Goal: Communication & Community: Answer question/provide support

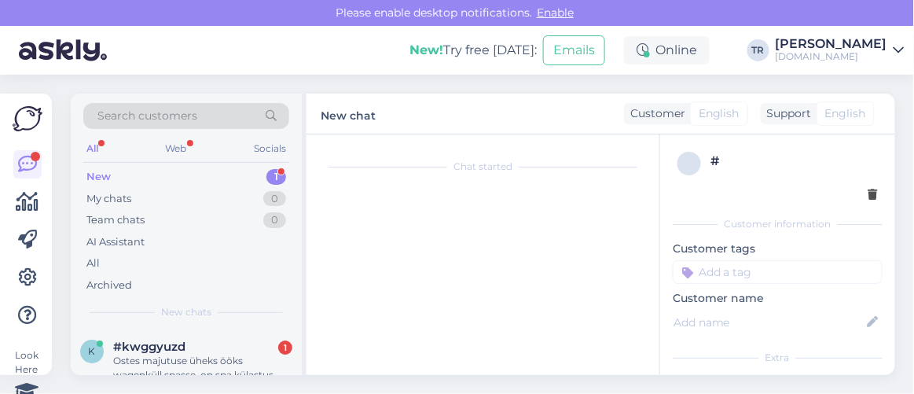
scroll to position [63, 0]
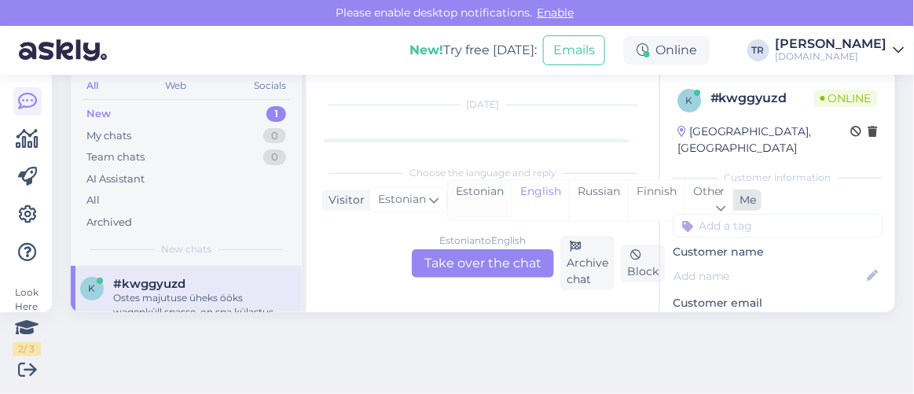
click at [493, 189] on div "Estonian" at bounding box center [480, 200] width 64 height 40
click at [504, 262] on div "Estonian to Estonian Take over the chat" at bounding box center [483, 263] width 142 height 28
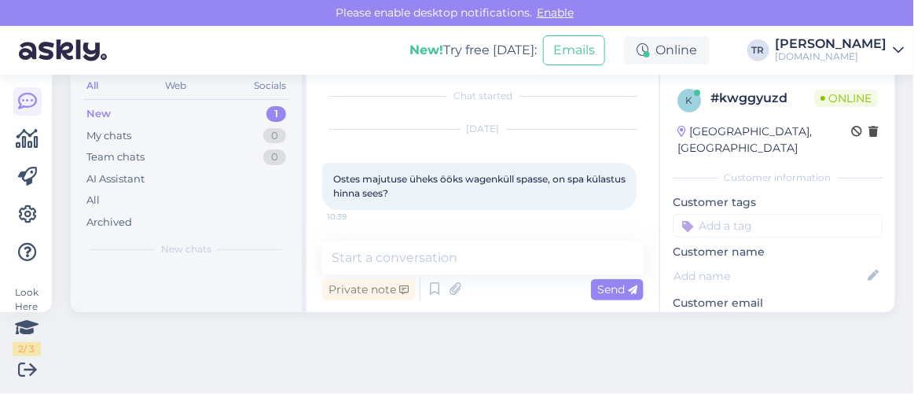
scroll to position [7, 0]
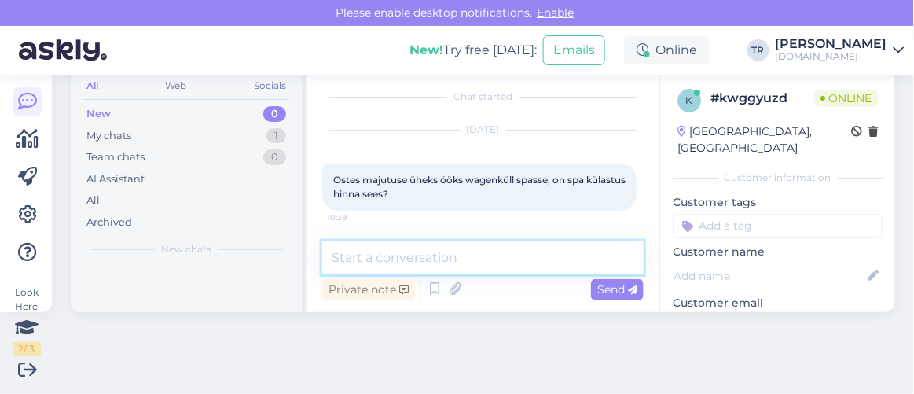
click at [506, 256] on textarea at bounding box center [482, 257] width 321 height 33
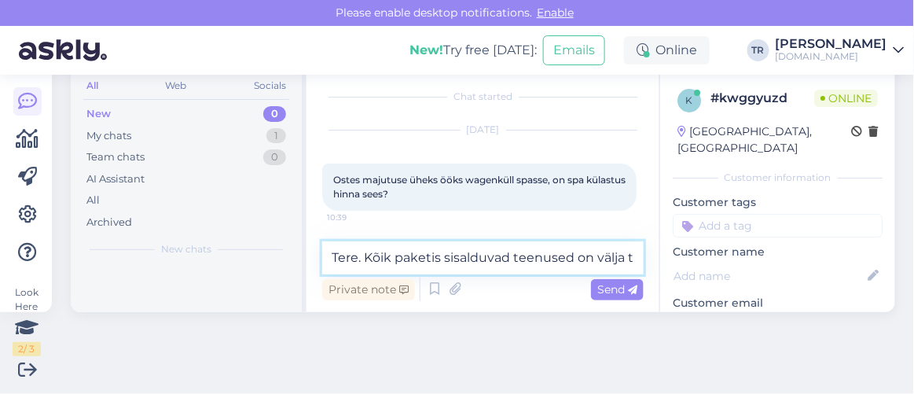
scroll to position [26, 0]
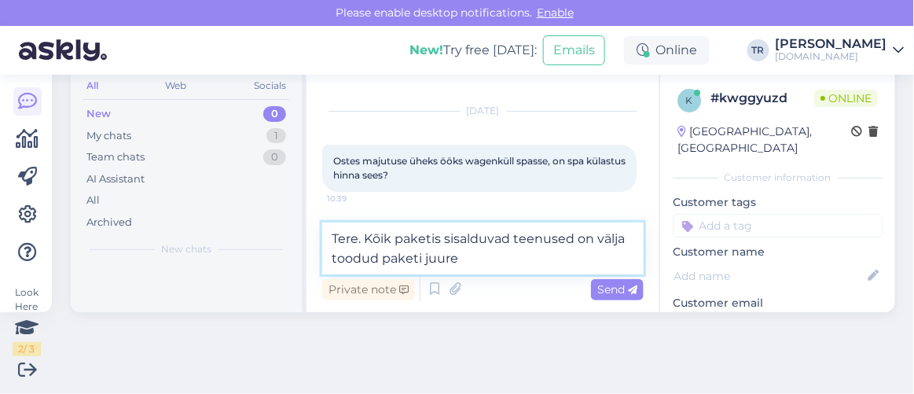
type textarea "Tere. Kõik paketis sisalduvad teenused on välja toodud paketi juures"
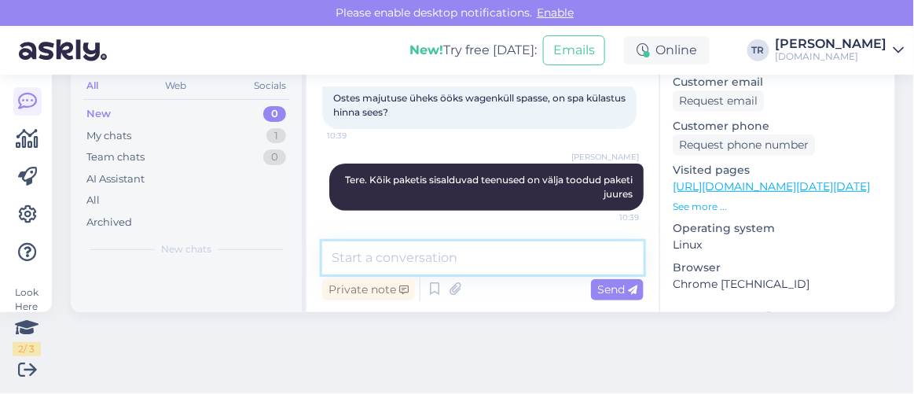
scroll to position [285, 0]
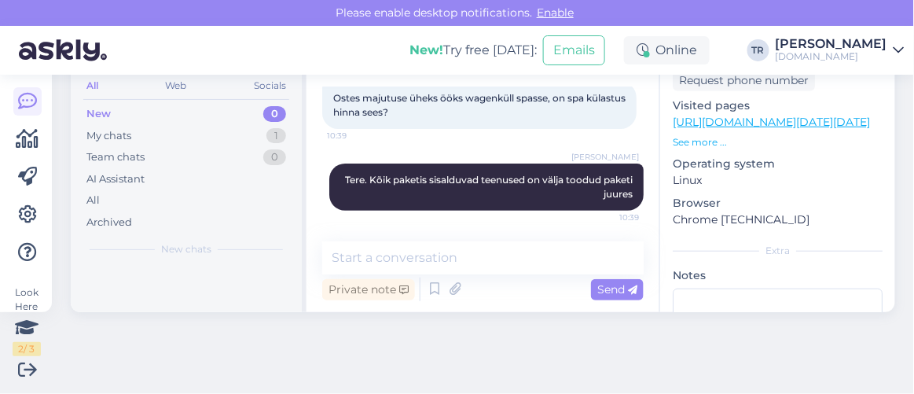
click at [764, 114] on p "https://hookusbookus.com/et/hotellid-spaad/lossispaa-wagenkuell/aeg-vaeljaspool…" at bounding box center [778, 122] width 210 height 17
click at [764, 115] on link "https://hookusbookus.com/et/hotellid-spaad/lossispaa-wagenkuell/aeg-vaeljaspool…" at bounding box center [771, 122] width 197 height 14
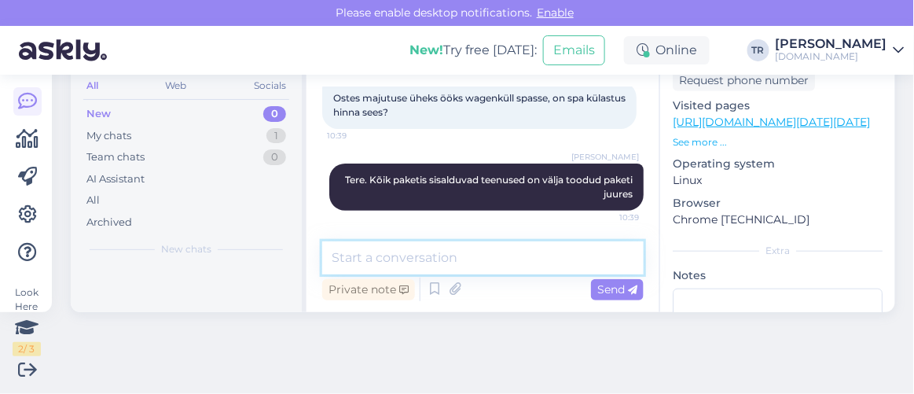
click at [464, 255] on textarea at bounding box center [482, 257] width 321 height 33
paste textarea "Aeg väljaspool aega - puhkus lossispaas"
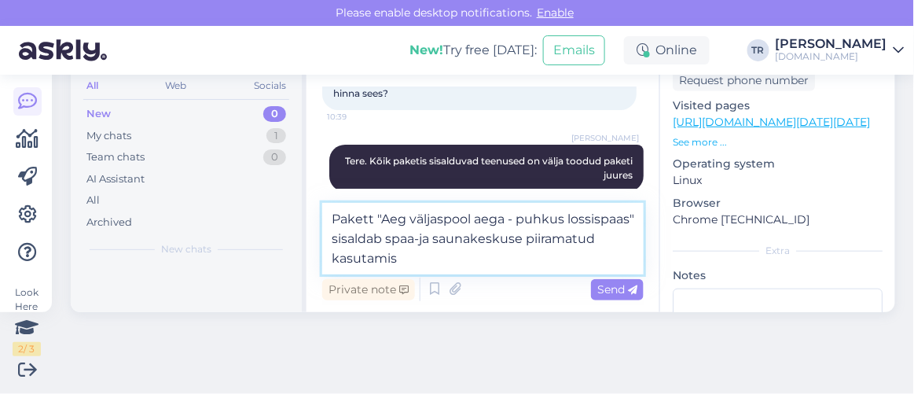
type textarea "Pakett "Aeg väljaspool aega - puhkus lossispaas" sisaldab spaa-ja saunakeskuse …"
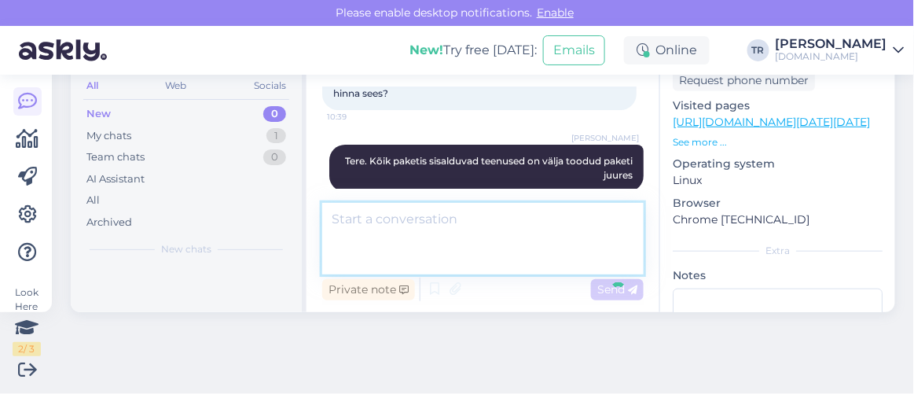
scroll to position [171, 0]
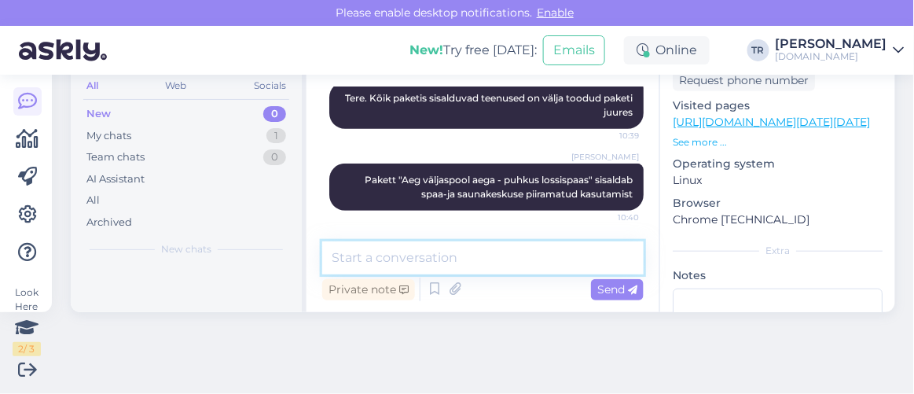
click at [538, 263] on textarea at bounding box center [482, 257] width 321 height 33
type textarea "Kas saan veel abiks olla?"
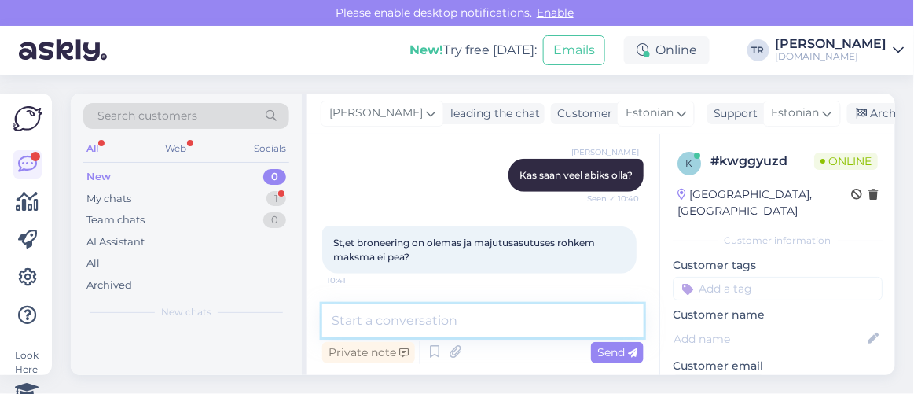
scroll to position [63, 0]
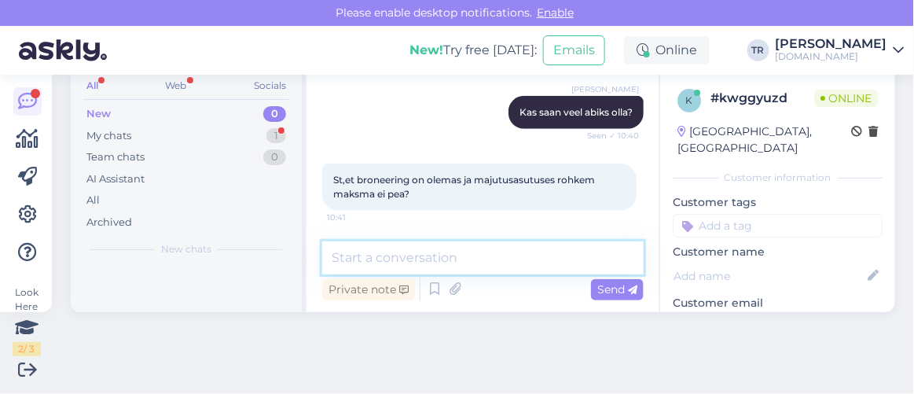
click at [428, 255] on textarea at bounding box center [482, 257] width 321 height 33
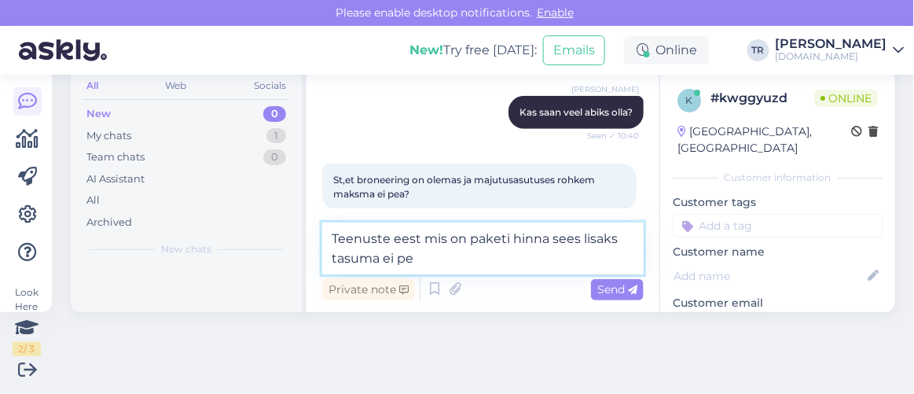
type textarea "Teenuste eest mis on paketi hinna sees lisaks tasuma ei pea"
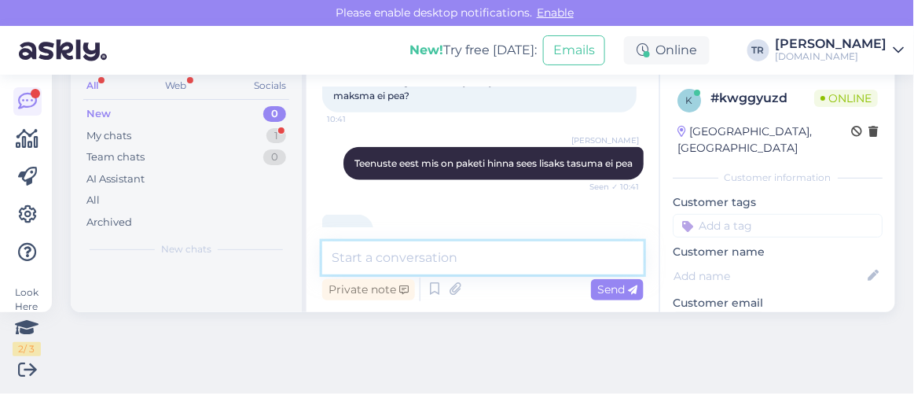
scroll to position [469, 0]
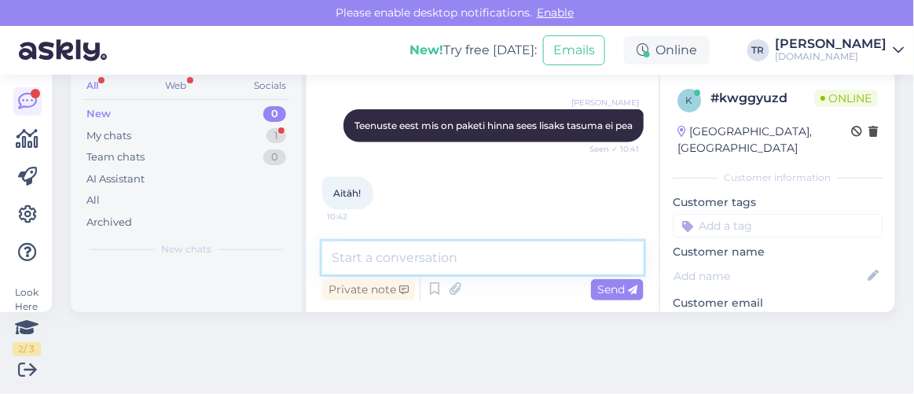
click at [443, 255] on textarea at bounding box center [482, 257] width 321 height 33
type textarea "Palun"
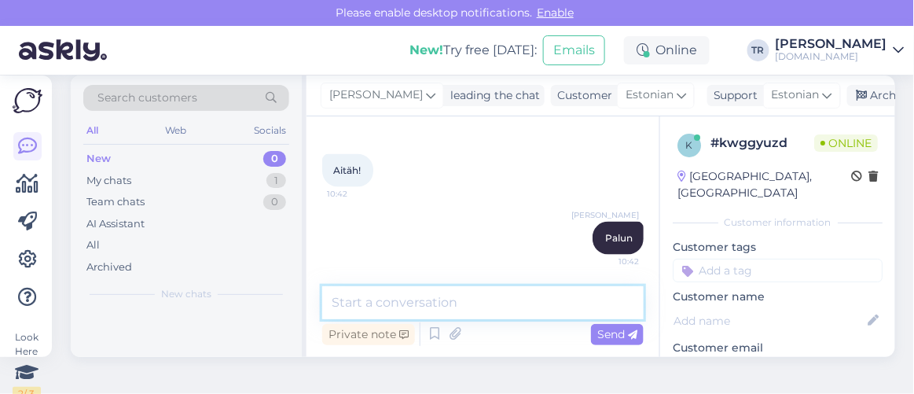
scroll to position [0, 0]
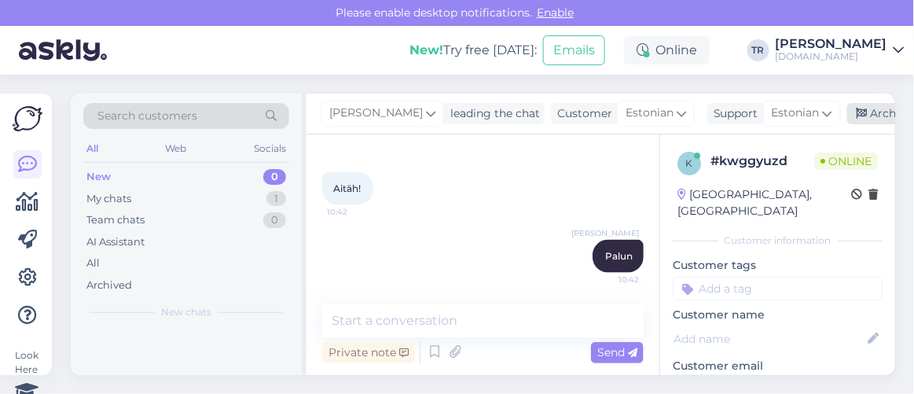
click at [858, 116] on icon at bounding box center [862, 113] width 11 height 11
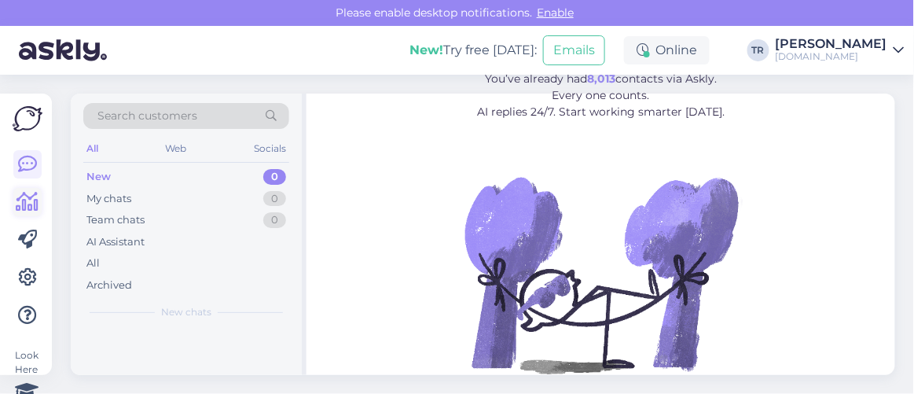
click at [24, 200] on icon at bounding box center [28, 202] width 23 height 19
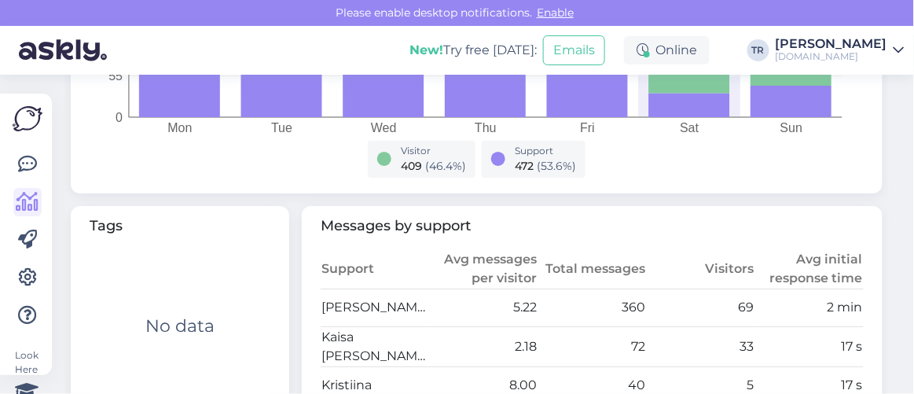
scroll to position [714, 0]
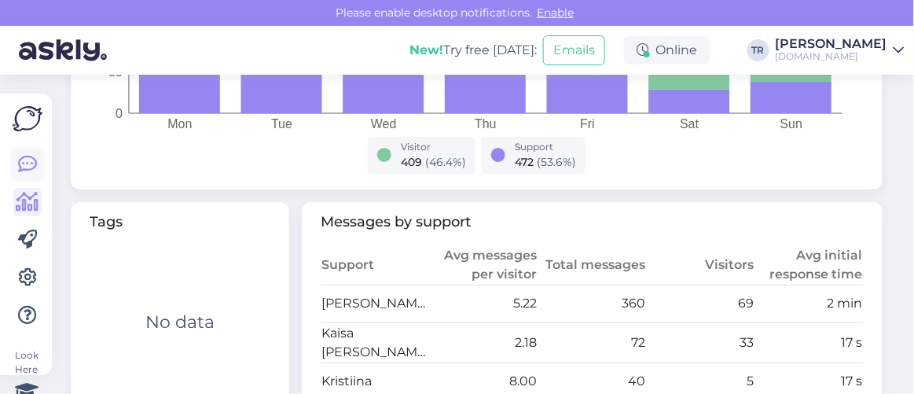
click at [29, 153] on link at bounding box center [27, 164] width 28 height 28
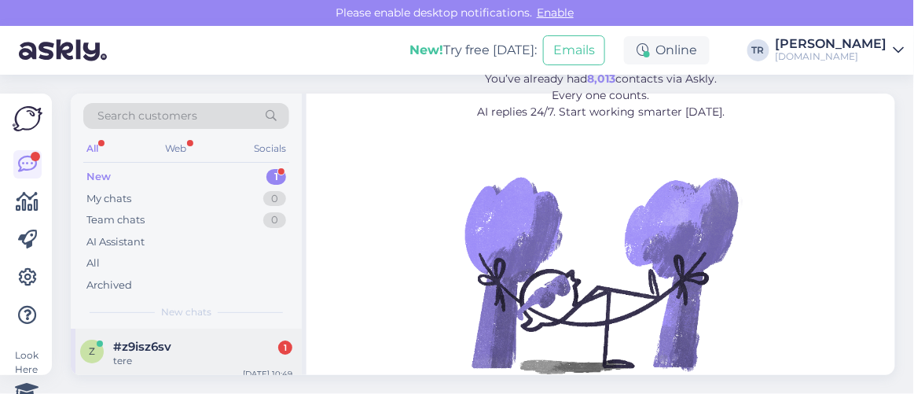
drag, startPoint x: 172, startPoint y: 343, endPoint x: 277, endPoint y: 325, distance: 106.9
click at [172, 343] on div "#z9isz6sv 1" at bounding box center [202, 347] width 179 height 14
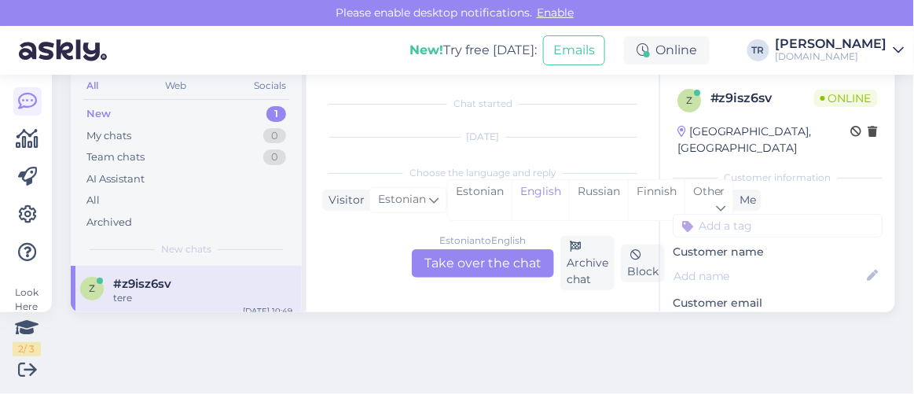
scroll to position [32, 0]
drag, startPoint x: 470, startPoint y: 191, endPoint x: 477, endPoint y: 195, distance: 8.1
click at [471, 191] on div "Estonian" at bounding box center [480, 200] width 64 height 40
click at [490, 273] on div "Estonian to Estonian Take over the chat" at bounding box center [483, 263] width 142 height 28
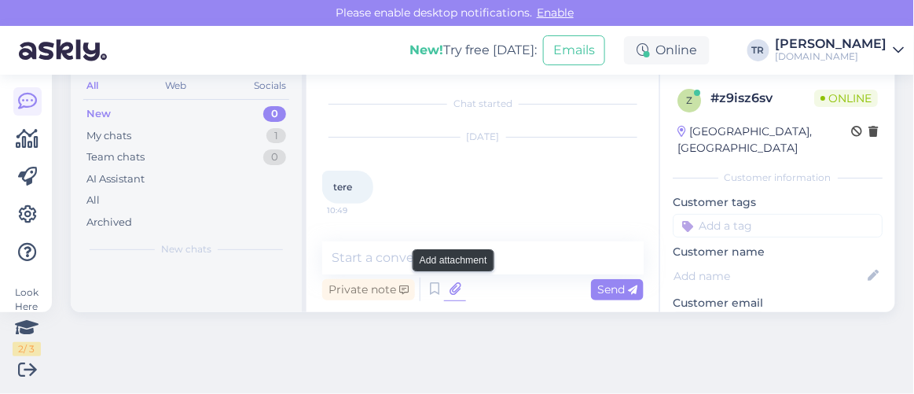
click at [453, 288] on icon at bounding box center [455, 289] width 22 height 24
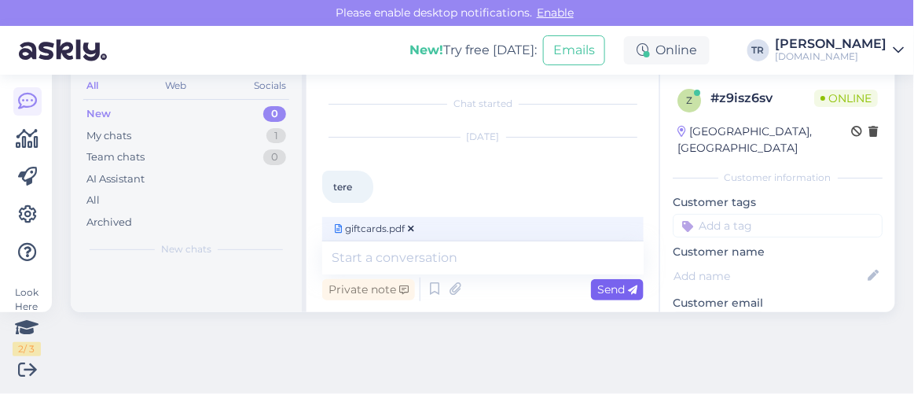
click at [596, 296] on div "Send" at bounding box center [617, 289] width 53 height 21
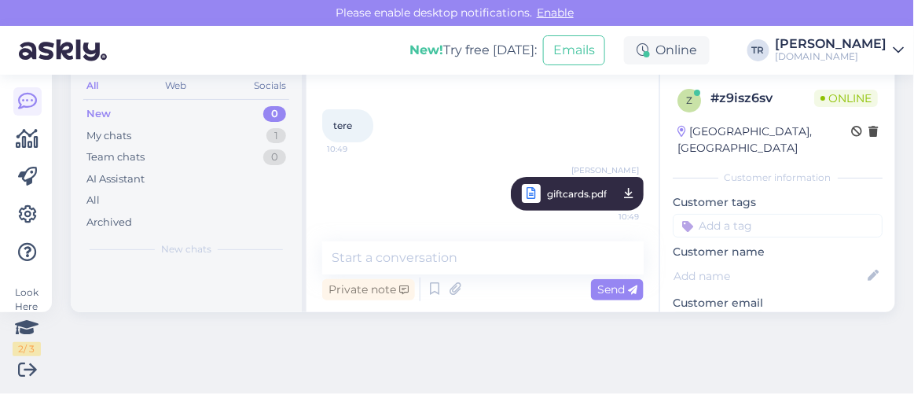
click at [574, 199] on span "giftcards.pdf" at bounding box center [577, 194] width 60 height 20
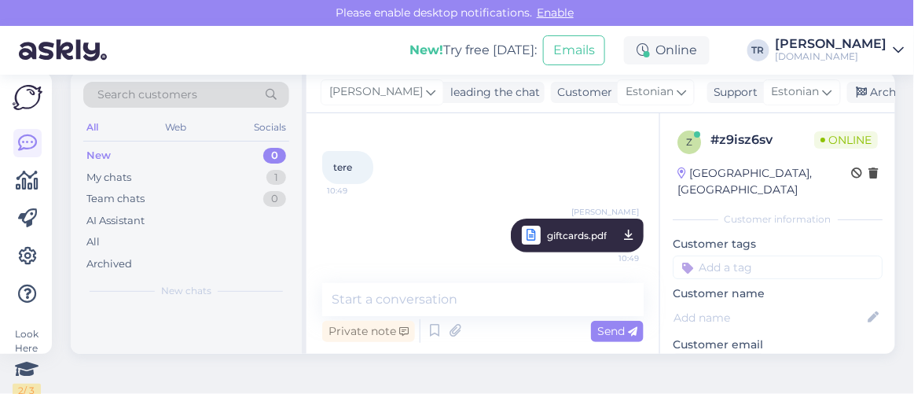
scroll to position [0, 0]
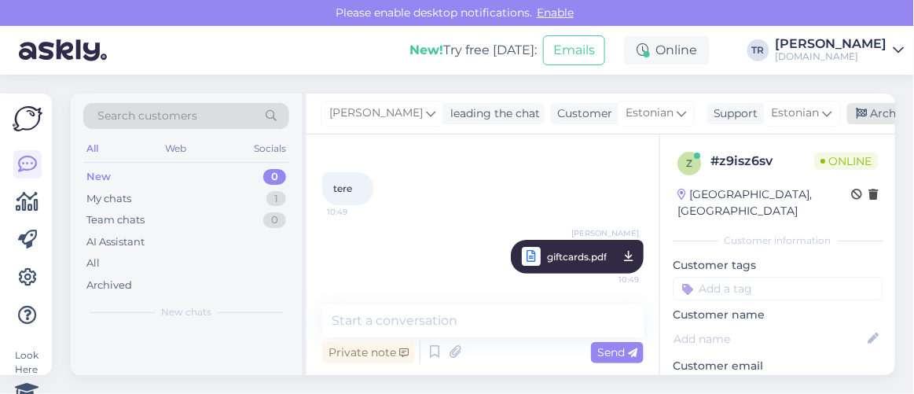
click at [879, 105] on div "Archive chat" at bounding box center [896, 113] width 99 height 21
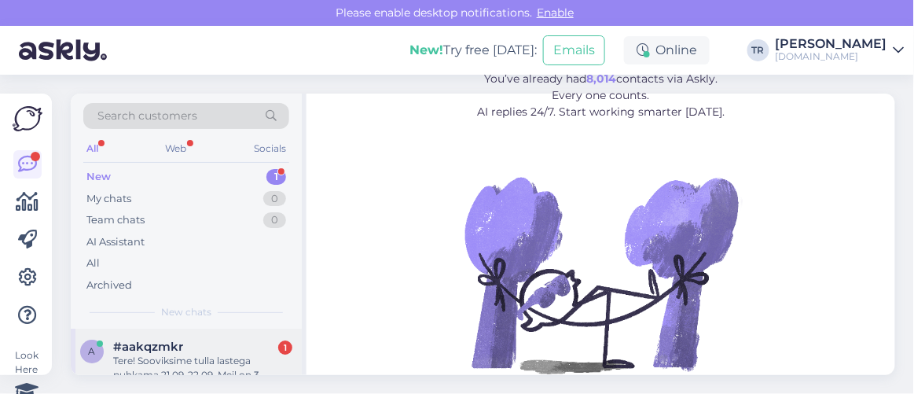
click at [218, 336] on div "a #aakqzmkr 1 Tere! Sooviksime tulla lastega puhkama 21.09-22.09. Meil on 3-aas…" at bounding box center [186, 364] width 231 height 71
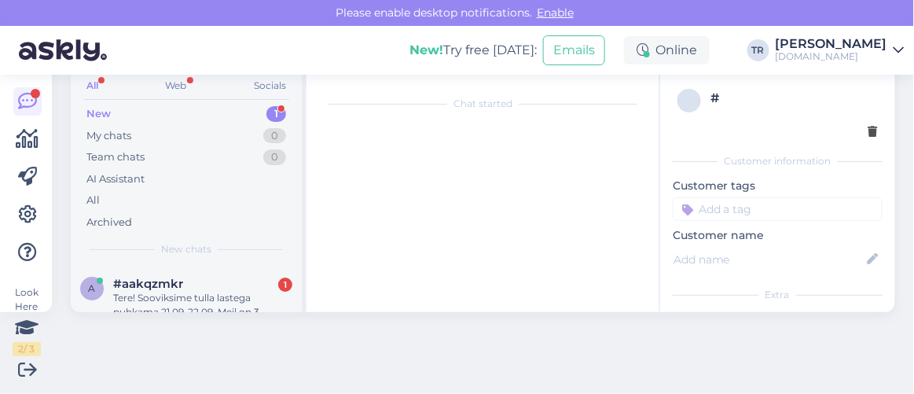
scroll to position [32, 0]
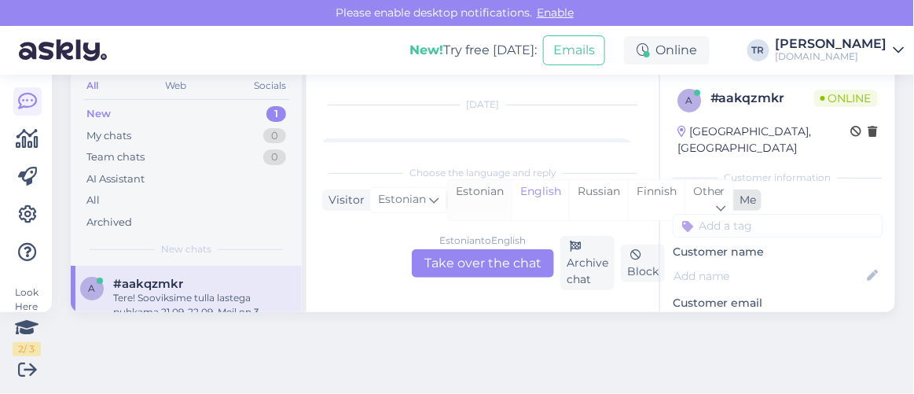
click at [475, 190] on div "Estonian" at bounding box center [480, 200] width 64 height 40
click at [482, 265] on div "Estonian to Estonian Take over the chat" at bounding box center [483, 263] width 142 height 28
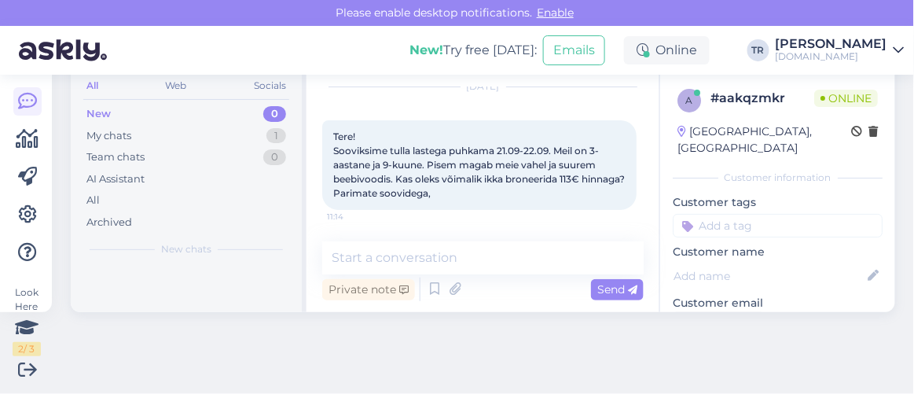
scroll to position [64, 0]
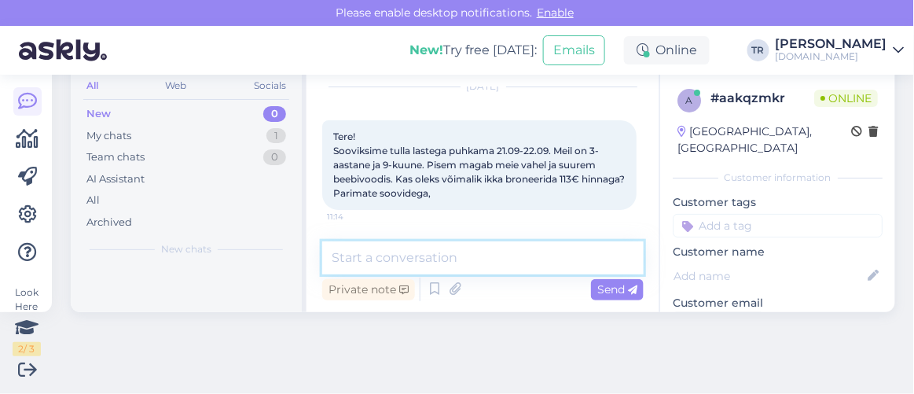
click at [480, 252] on textarea at bounding box center [482, 257] width 321 height 33
type textarea "Tere"
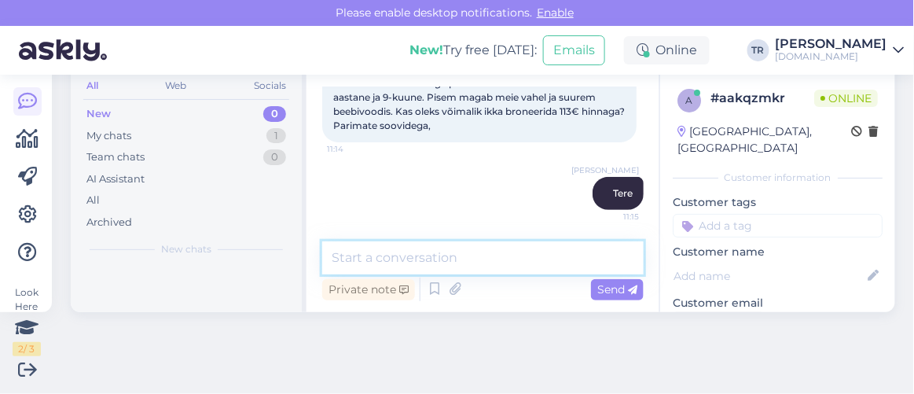
scroll to position [214, 0]
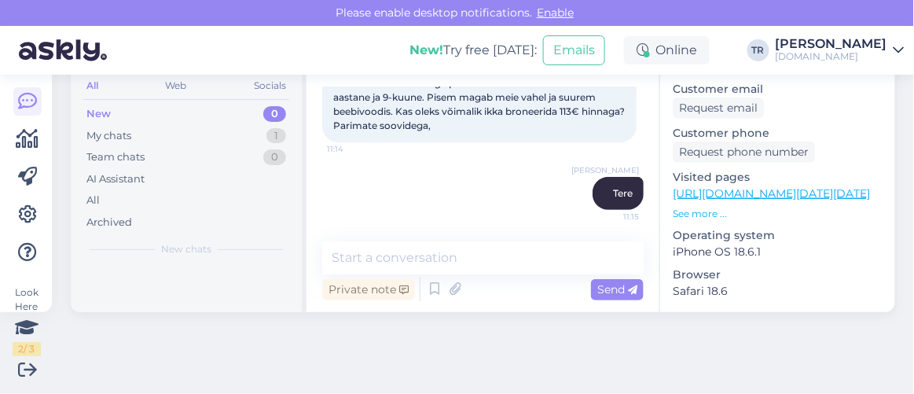
click at [733, 186] on link "https://hookusbookus.com/et/hotellid-spaad/lossispaa-wagenkuell/aeg-vaeljaspool…" at bounding box center [771, 193] width 197 height 14
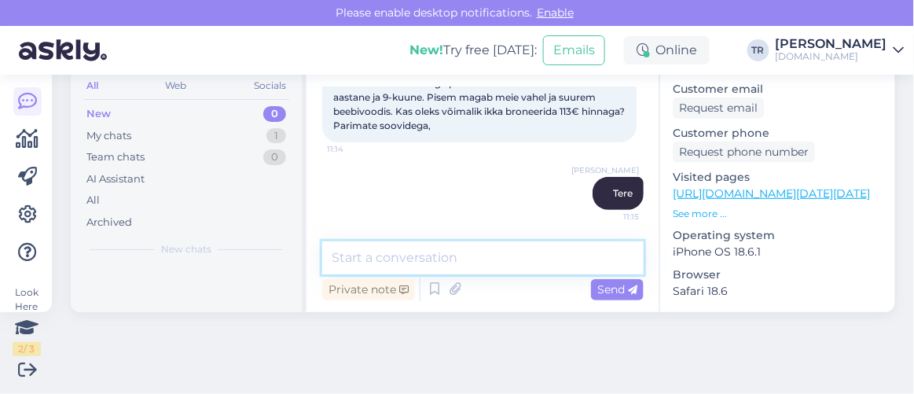
click at [422, 258] on textarea at bounding box center [482, 257] width 321 height 33
paste textarea "Lossispaa Wagenküll"
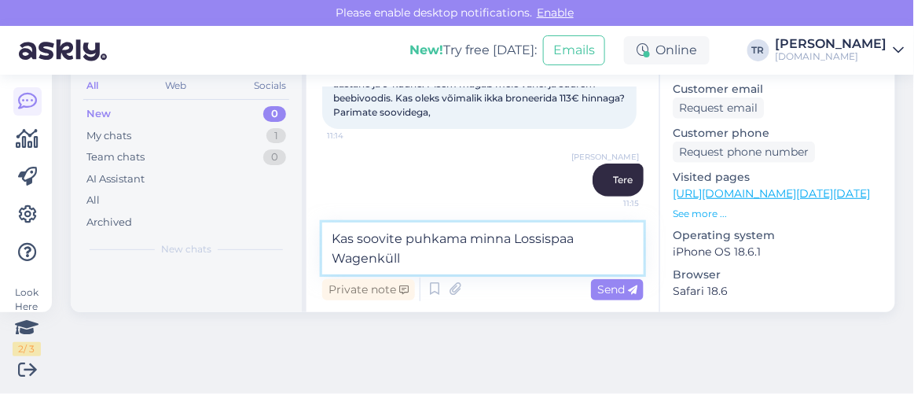
click at [575, 240] on textarea "Kas soovite puhkama minna Lossispaa Wagenküll" at bounding box center [482, 248] width 321 height 52
click at [570, 237] on textarea "Kas soovite puhkama minna Lossispaa Wagenküll" at bounding box center [482, 248] width 321 height 52
click at [571, 240] on textarea "Kas soovite puhkama minna Lossispaa Wagenküll" at bounding box center [482, 248] width 321 height 52
click at [421, 263] on textarea "Kas soovite puhkama minna Lossispaasse Wagenküll" at bounding box center [482, 248] width 321 height 52
type textarea "Kas soovite puhkama minna Lossispaasse Wagenküll?"
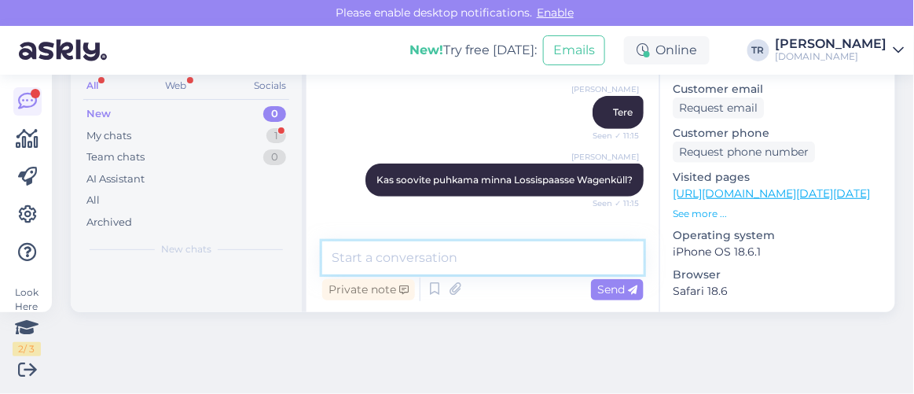
scroll to position [266, 0]
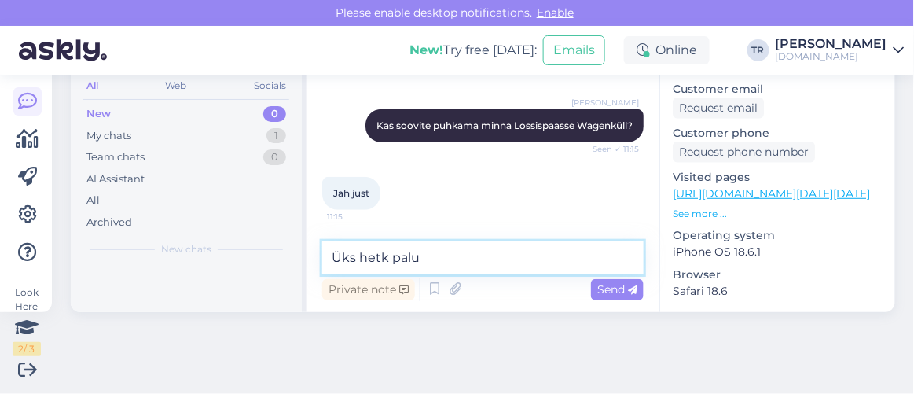
type textarea "Üks hetk palun"
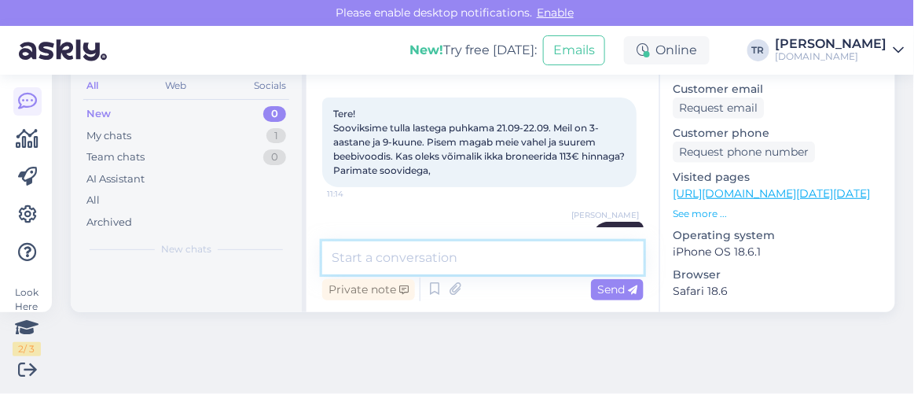
scroll to position [48, 0]
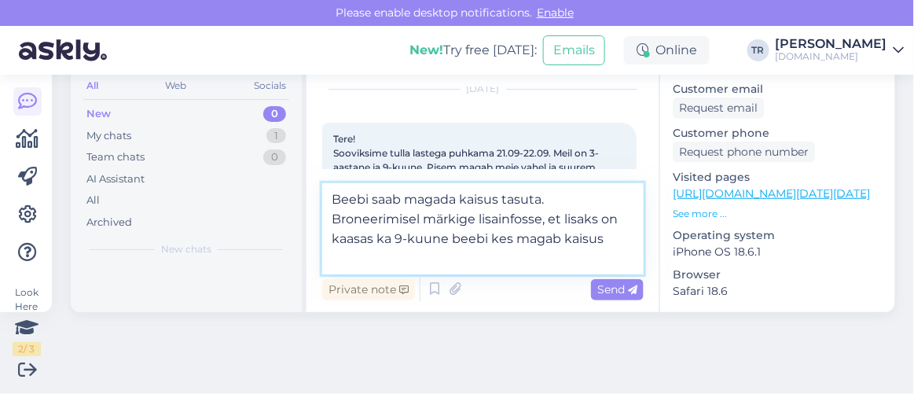
type textarea "Beebi saab magada kaisus tasuta. Broneerimisel märkige lisainfosse, et lisaks o…"
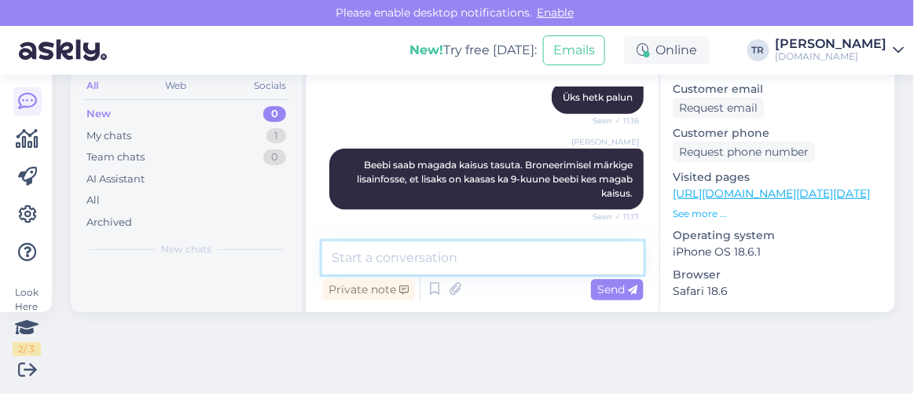
scroll to position [497, 0]
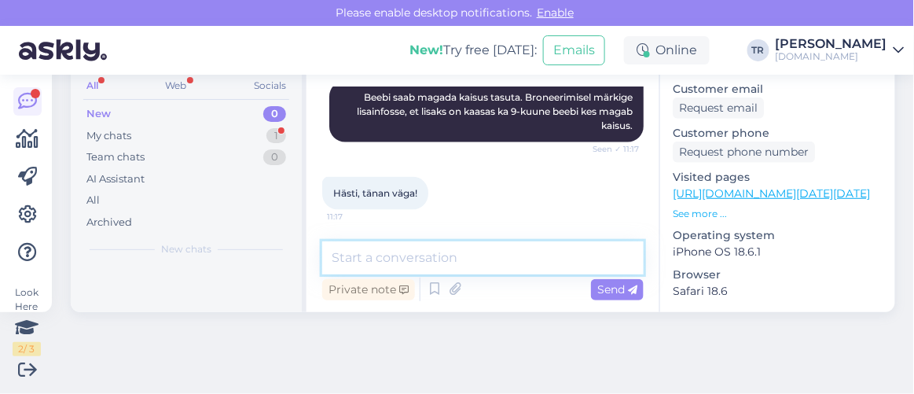
click at [455, 257] on textarea at bounding box center [482, 257] width 321 height 33
type textarea "Pole tänu väärt! :)"
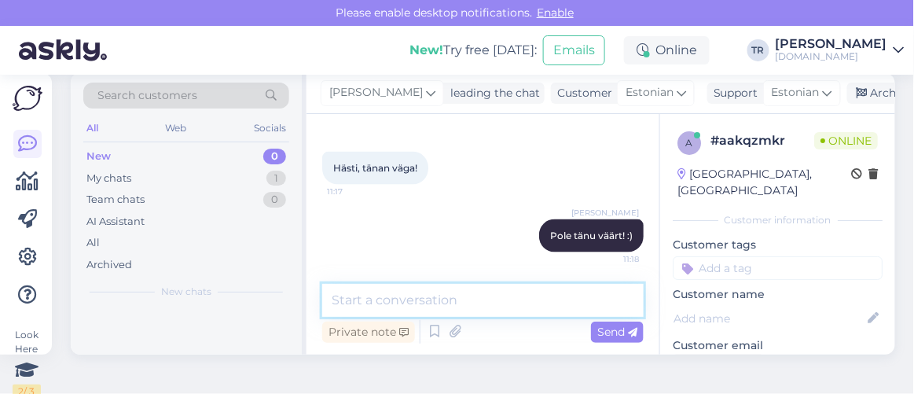
scroll to position [0, 0]
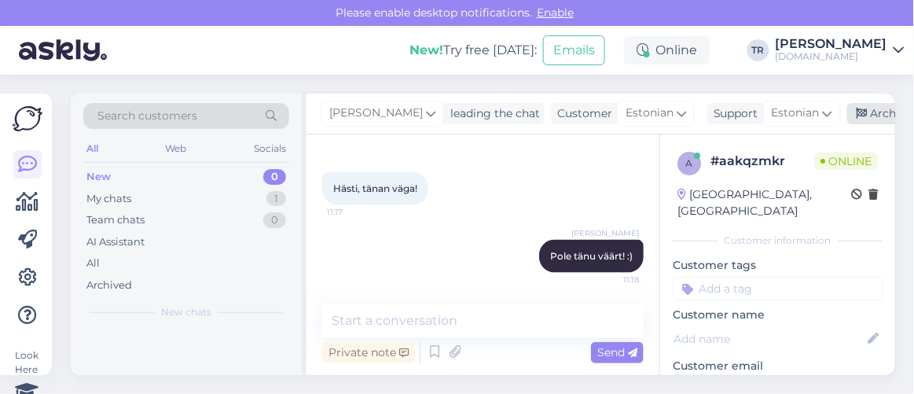
click at [849, 110] on div "Archive chat" at bounding box center [896, 113] width 99 height 21
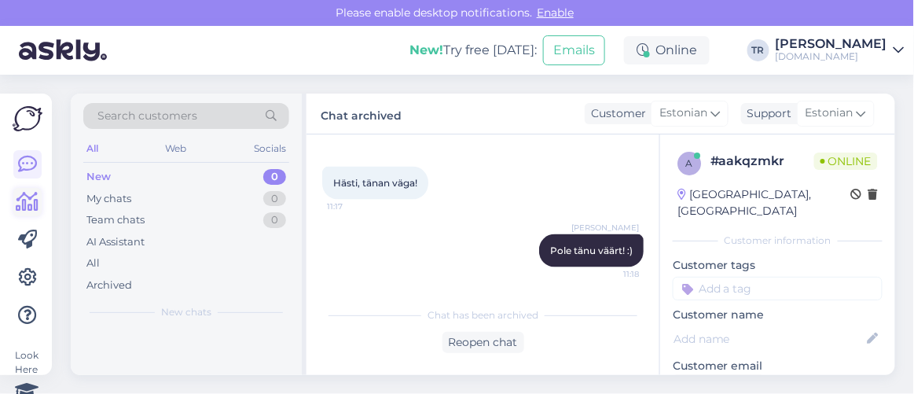
click at [21, 199] on icon at bounding box center [28, 202] width 23 height 19
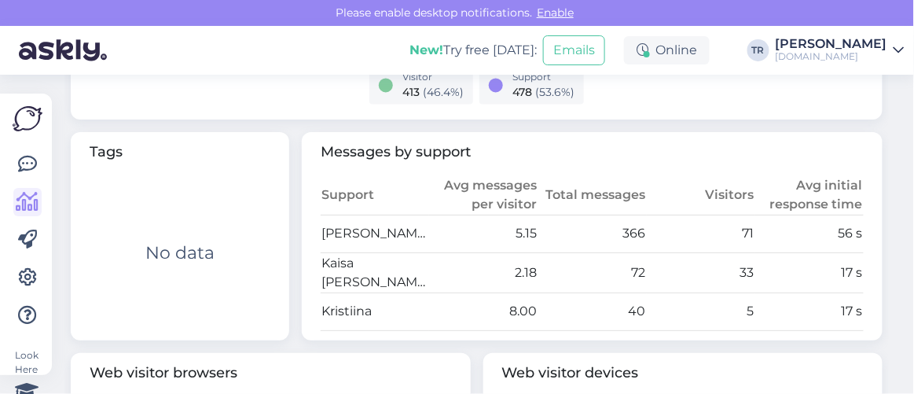
scroll to position [785, 0]
click at [26, 163] on icon at bounding box center [27, 164] width 19 height 19
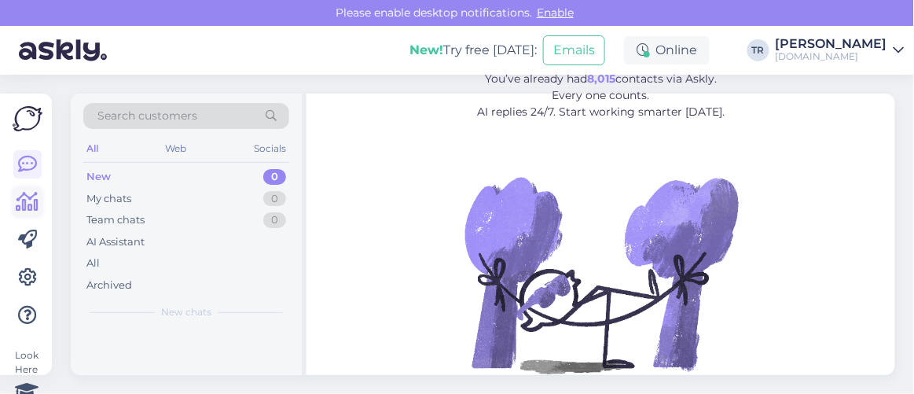
click at [28, 206] on icon at bounding box center [28, 202] width 23 height 19
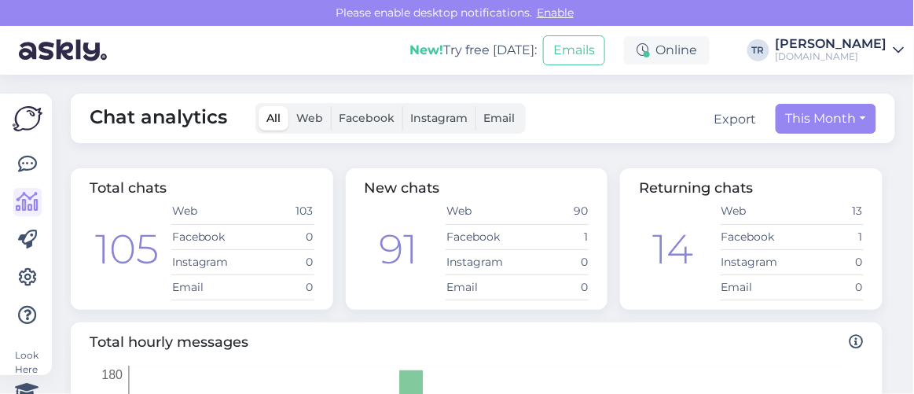
click at [12, 159] on div "Look Here 2 / 3 Get more Your checklist to get more value from Askly. Close Con…" at bounding box center [26, 234] width 52 height 281
click at [36, 169] on icon at bounding box center [27, 164] width 19 height 19
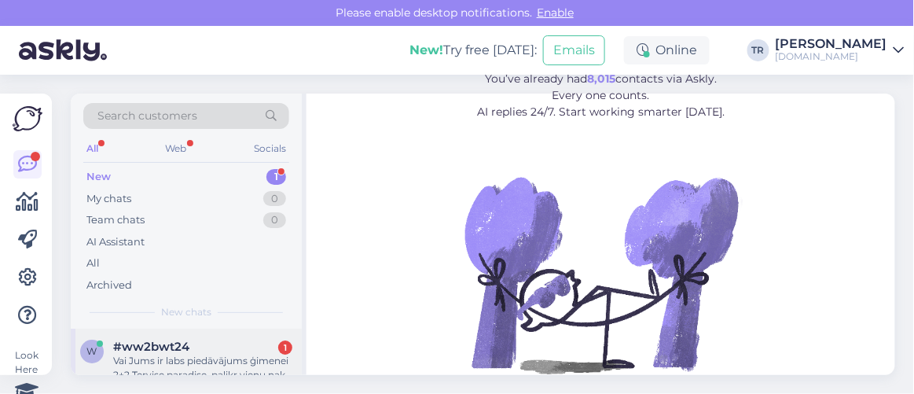
click at [243, 351] on div "#ww2bwt24 1" at bounding box center [202, 347] width 179 height 14
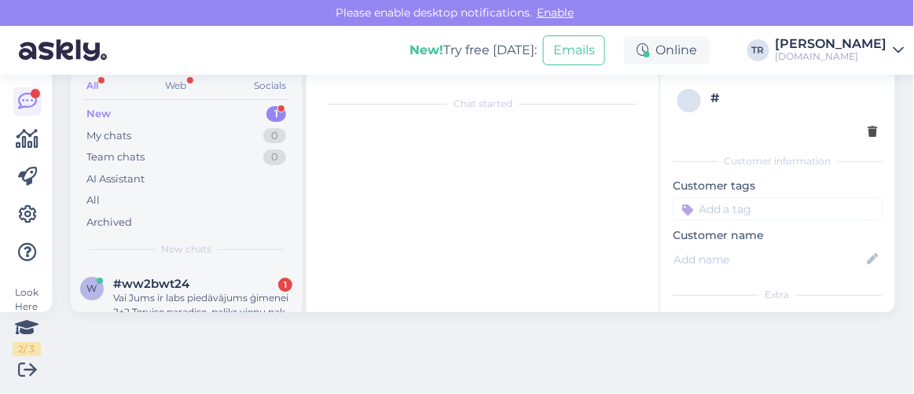
scroll to position [32, 0]
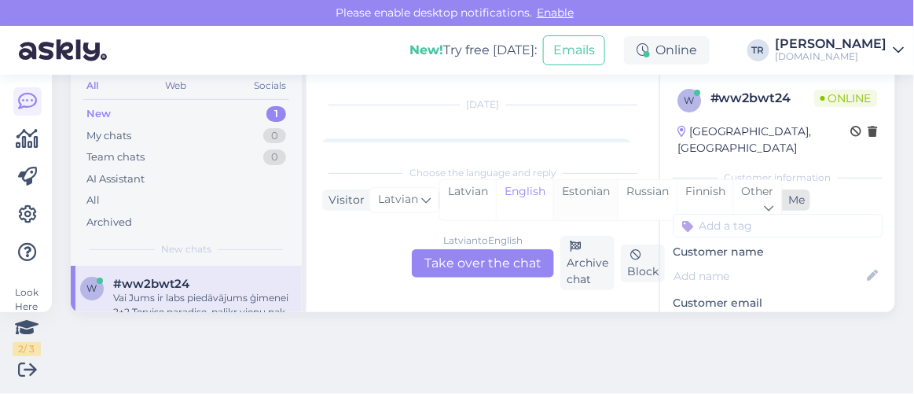
click at [589, 193] on div "Estonian" at bounding box center [585, 200] width 64 height 40
click at [505, 269] on div "[DEMOGRAPHIC_DATA] to Estonian Take over the chat" at bounding box center [483, 263] width 142 height 28
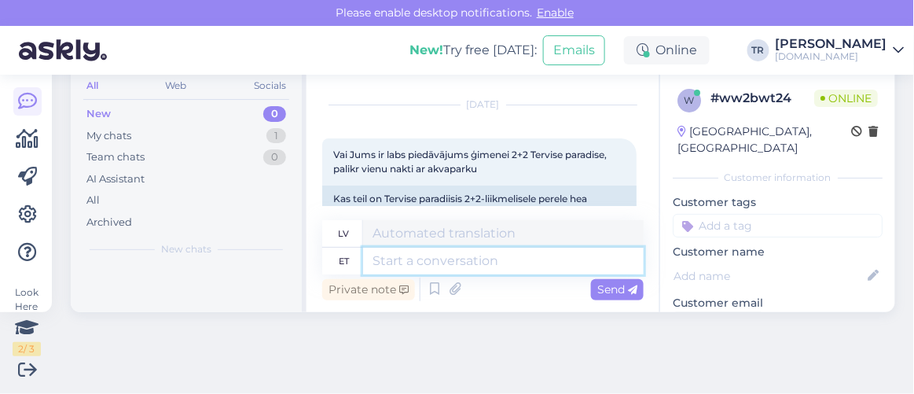
click at [474, 249] on textarea at bounding box center [503, 261] width 281 height 27
type textarea "Tere"
type textarea "Sveiki"
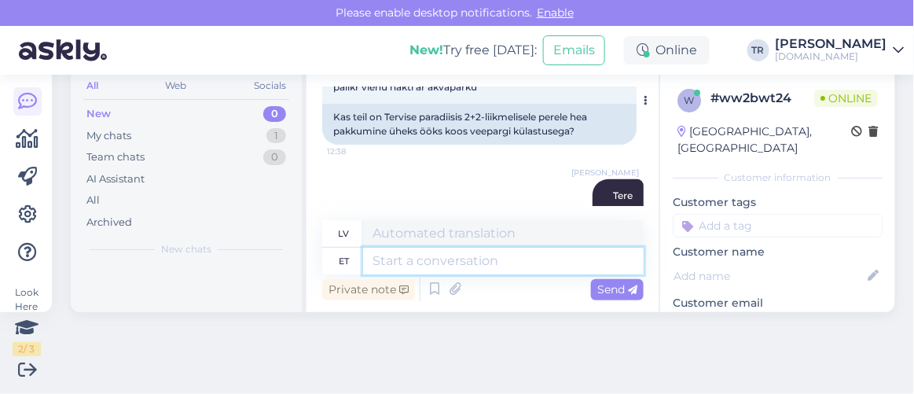
scroll to position [92, 0]
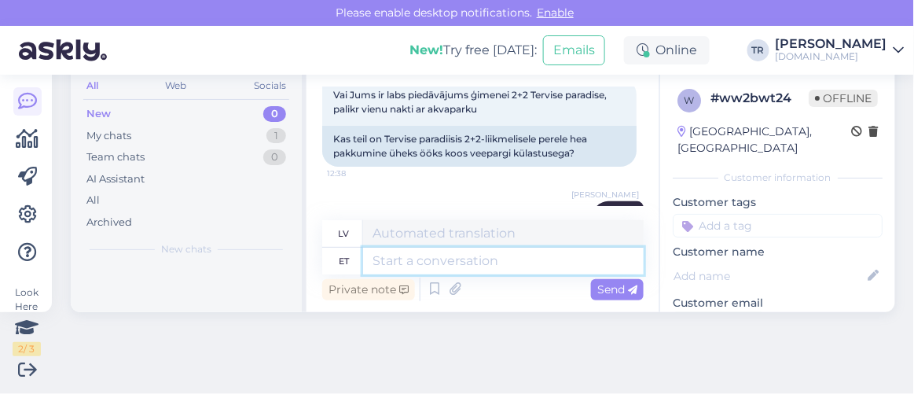
drag, startPoint x: 464, startPoint y: 260, endPoint x: 486, endPoint y: 251, distance: 23.6
click at [464, 260] on textarea at bounding box center [503, 261] width 281 height 27
type textarea "Kõiki"
type textarea "Visi"
paste textarea "Tervise Paradiis Spa [GEOGRAPHIC_DATA]"
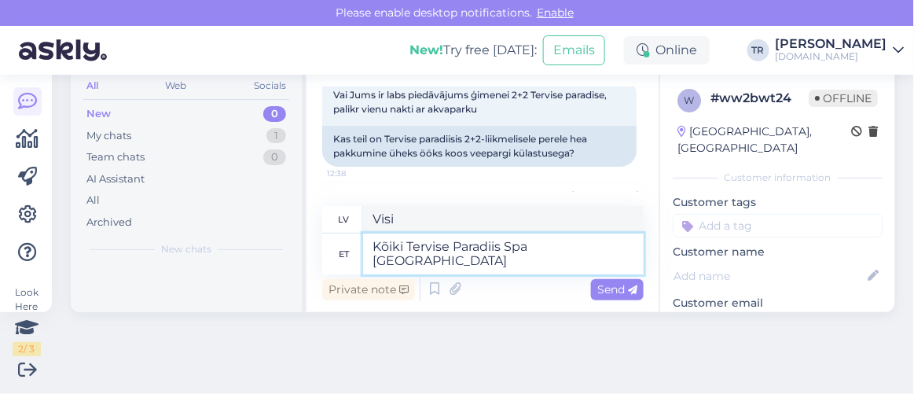
type textarea "Kõiki Tervise Paradiis Spa [GEOGRAPHIC_DATA]"
type textarea "Viss par Tervise Paradiis Spa [GEOGRAPHIC_DATA]"
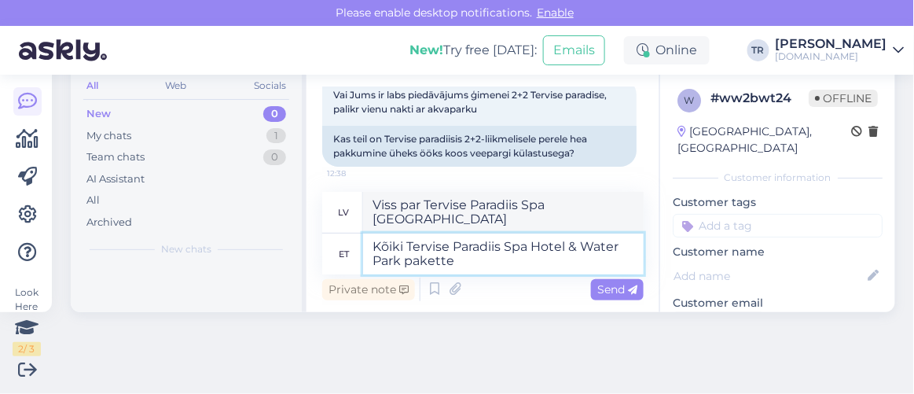
type textarea "Kõiki Tervise Paradiis Spa Hotel & Water Park pakette n"
type textarea "Visas paketes Tervise Paradiis Spa [GEOGRAPHIC_DATA]"
type textarea "Kõiki Tervise Paradiis Spa Hotel & Water Park pakette näeb si"
type textarea "Skatiet visus Tervise Paradiis Spa [GEOGRAPHIC_DATA] piedāvājumus"
type textarea "Kõiki Tervise Paradiis Spa Hotel & Water Park pakette näeb siit"
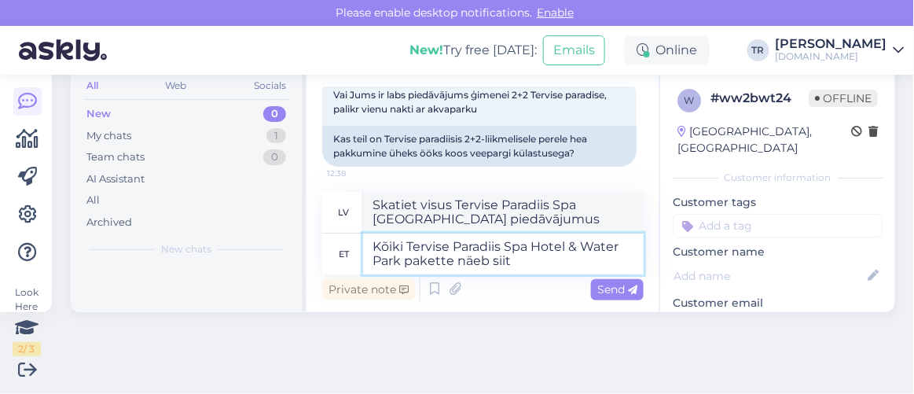
type textarea "Visus Tervise Paradiis Spa [GEOGRAPHIC_DATA] piedāvājumus skatiet šeit"
type textarea "Kõiki Tervise Paradiis Spa Hotel & Water Park pakette näeb siit:"
type textarea "Visas Tervise Paradiis Spa Hotel & Water Park paketes var atrast šeit:"
paste textarea "[URL][DOMAIN_NAME][DATE][DATE][GEOGRAPHIC_DATA]"
type textarea "Kõiki Tervise Paradiis Spa Hotel & Water Park pakette näeb siit: [URL][DOMAIN_N…"
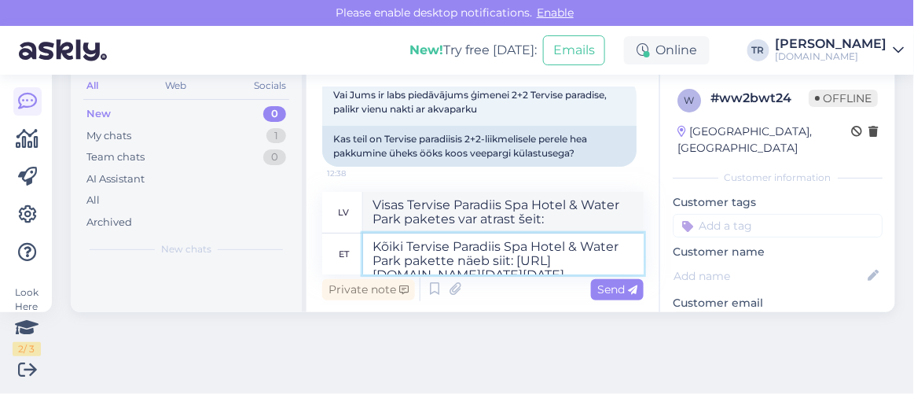
scroll to position [248, 0]
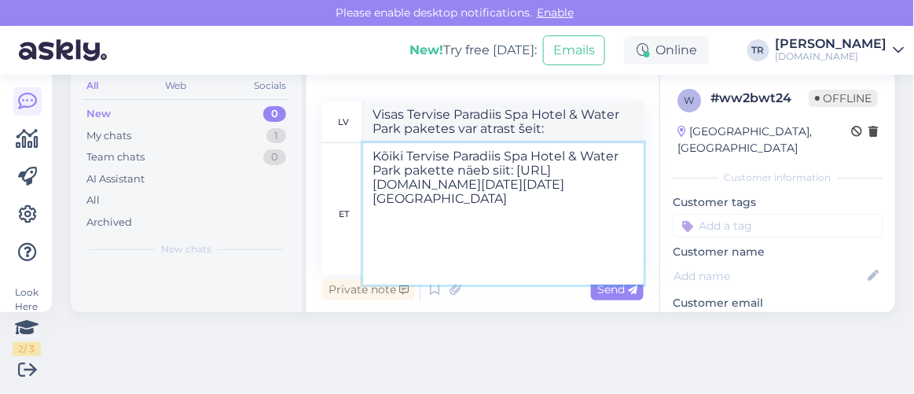
type textarea "Visas Tervise Paradiis Spa Hotel & Water Park paketes var apskatīt šeit: [URL][…"
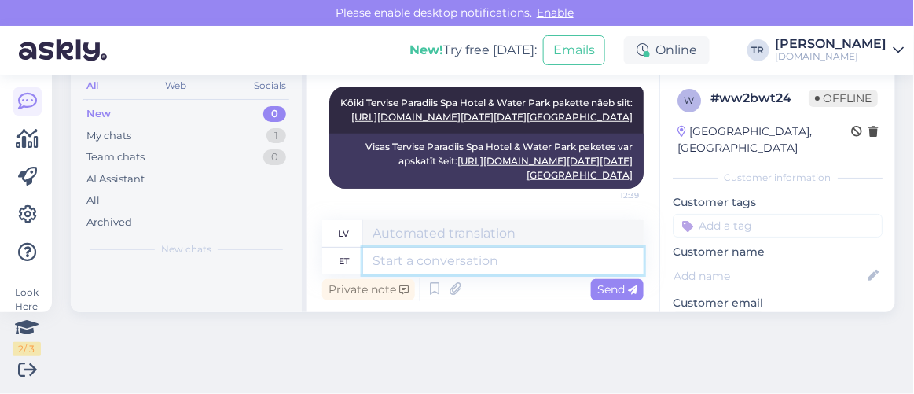
scroll to position [357, 0]
click at [468, 262] on textarea at bounding box center [503, 261] width 281 height 27
type textarea "Kõiki k"
type textarea "Visi"
type textarea "Kõiki kuupäevi, mi"
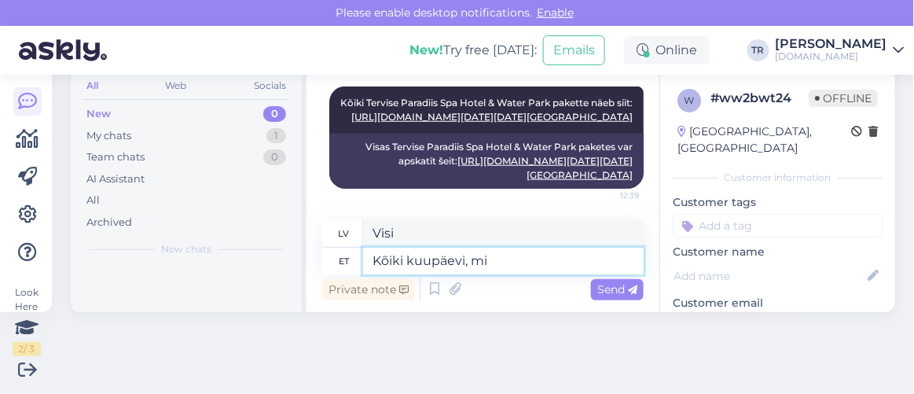
type textarea "Visi datumi,"
type textarea "Kõiki kuupäevi, mis a"
type textarea "Visi datumi, kas"
type textarea "Kõiki kuupäevi, mis ajaks on"
type textarea "Visi datumi, kuru laiks"
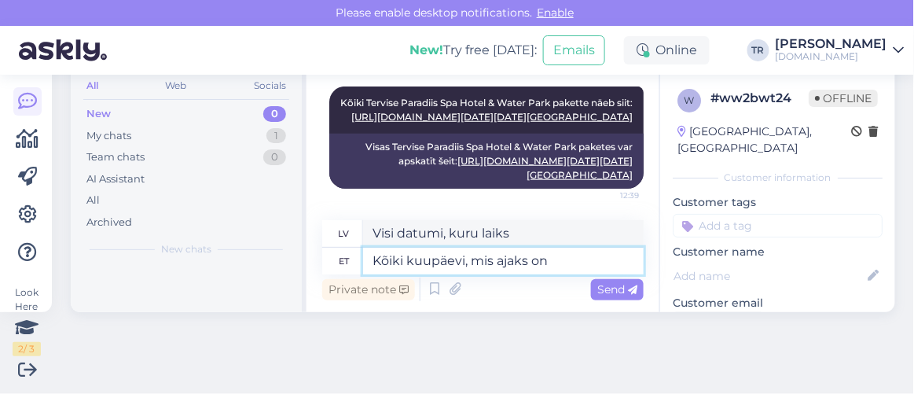
type textarea "Kõiki kuupäevi, mis ajaks on v"
type textarea "Visi pieejamie datumi"
type textarea "Kõiki kuupäevi, mis ajaks on võimalik pak"
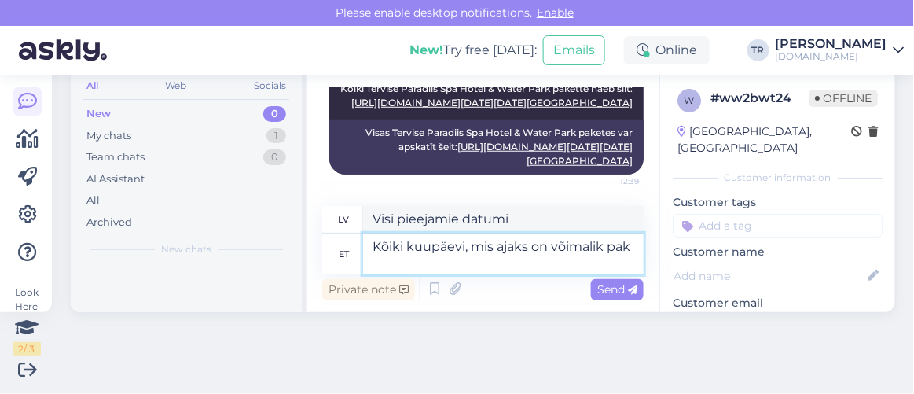
type textarea "Visi datumi ir pieejami"
type textarea "Kõiki kuupäevi, mis ajaks on võimalik paketti b"
type textarea "Visi datumi, kuros pakete ir pieejama"
type textarea "Kõiki kuupäevi, mis ajaks on võimalik paketti broneerida ja"
type textarea "Visi datumi, uz kuriem var rezervēt paketi"
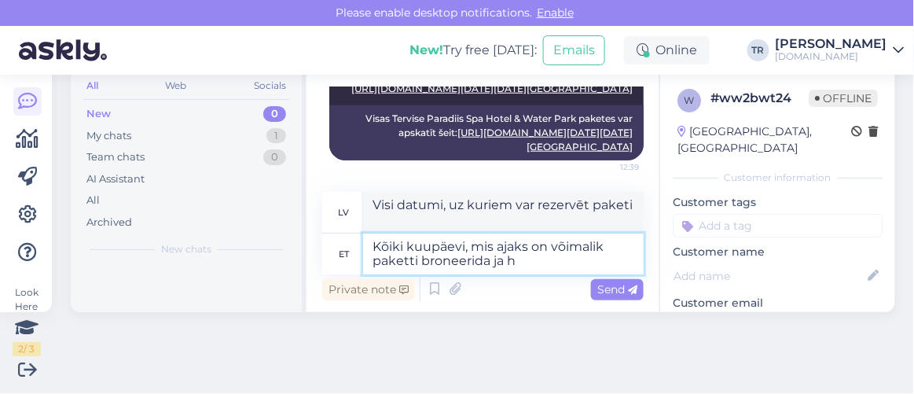
type textarea "Kõiki kuupäevi, mis ajaks on võimalik paketti broneerida ja hi"
type textarea "Visi datumi, uz kuriem ir iespējams rezervēt paketi, un"
type textarea "Kõiki kuupäevi, mis ajaks on võimalik paketti broneerida ja hindu m"
type textarea "Visi datumi, uz kuriem var rezervēt paketi, un cenas"
type textarea "Kõiki kuupäevi, mis ajaks on võimalik paketti broneerida ja hindu mis ke"
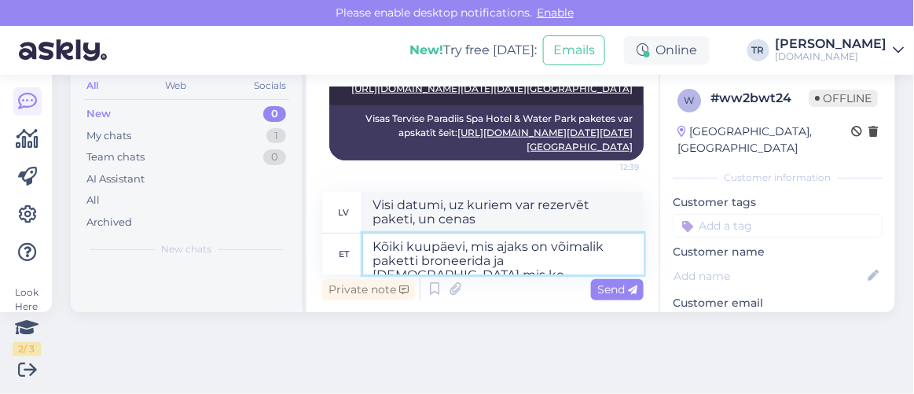
type textarea "Visi datumi, uz kuriem ir iespējams rezervēt paketi, un cenas"
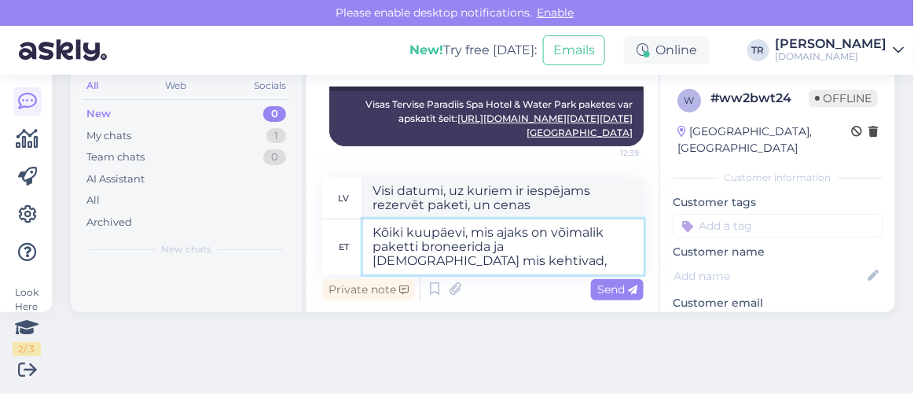
type textarea "Kõiki kuupäevi, mis ajaks on võimalik paketti broneerida ja hindu mis kehtivad,…"
type textarea "Visi datumi, uz kuriem ir iespējams rezervēt paketi, un piemērojamās cenas,"
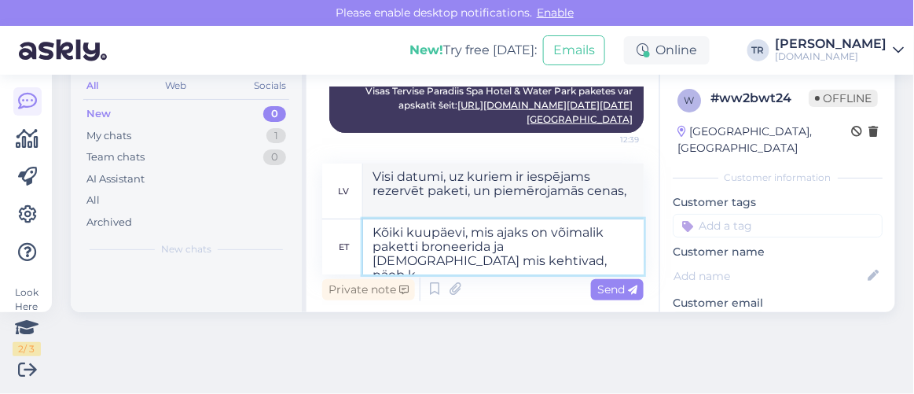
type textarea "Kõiki kuupäevi, mis ajaks on võimalik paketti broneerida ja hindu mis kehtivad,…"
type textarea "Visus datumus, uz kuriem ir iespējams rezervēt paketi, un spēkā esošās cenas va…"
type textarea "Kõiki kuupäevi, mis ajaks on võimalik paketti broneerida ja hindu mis kehtivad,…"
type textarea "Visus datumus, uz kuriem ir iespējams rezervēt paketi, un spēkā esošās cenas va…"
type textarea "Kõiki kuupäevi, mis ajaks on võimalik paketti broneerida ja hindu mis kehtivad,…"
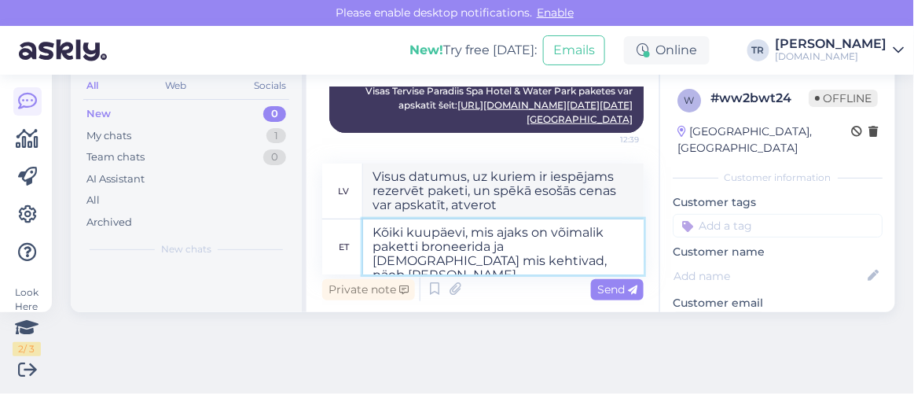
type textarea "Jūs varat redzēt visus datumus, uz kuriem ir iespējams rezervēt paketi, un cena…"
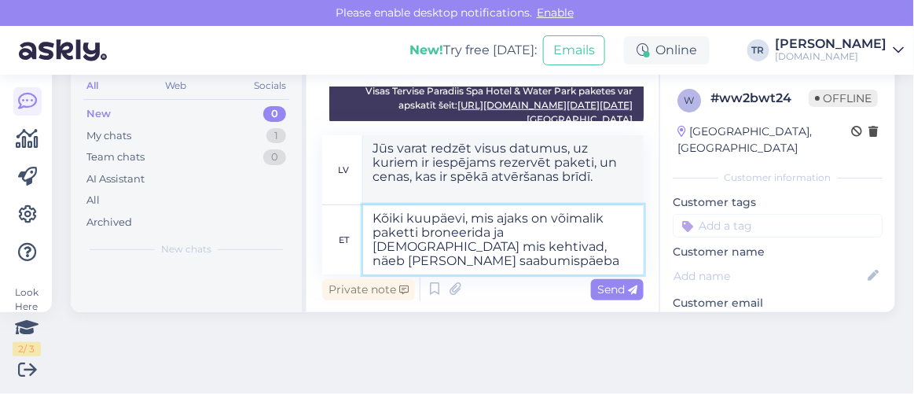
type textarea "Kõiki kuupäevi, mis ajaks on võimalik paketti broneerida ja hindu mis kehtivad,…"
type textarea "Visus datumus, uz kuriem ir iespējams rezervēt paketi, un spēkā esošās cenas va…"
type textarea "Kõiki kuupäevi, mis ajaks on võimalik paketti broneerida ja hindu mis kehtivad,…"
type textarea "Visus datumus, uz kuriem ir iespējams rezervēt paketi, un spēkā esošās cenas va…"
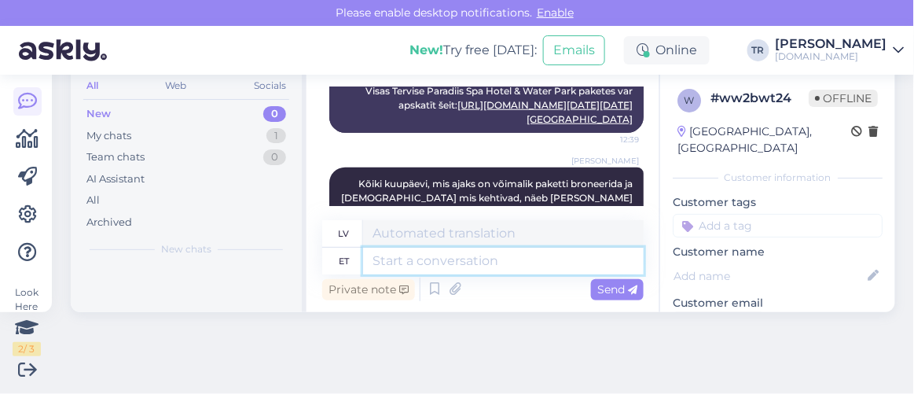
scroll to position [861, 0]
